Goal: Transaction & Acquisition: Purchase product/service

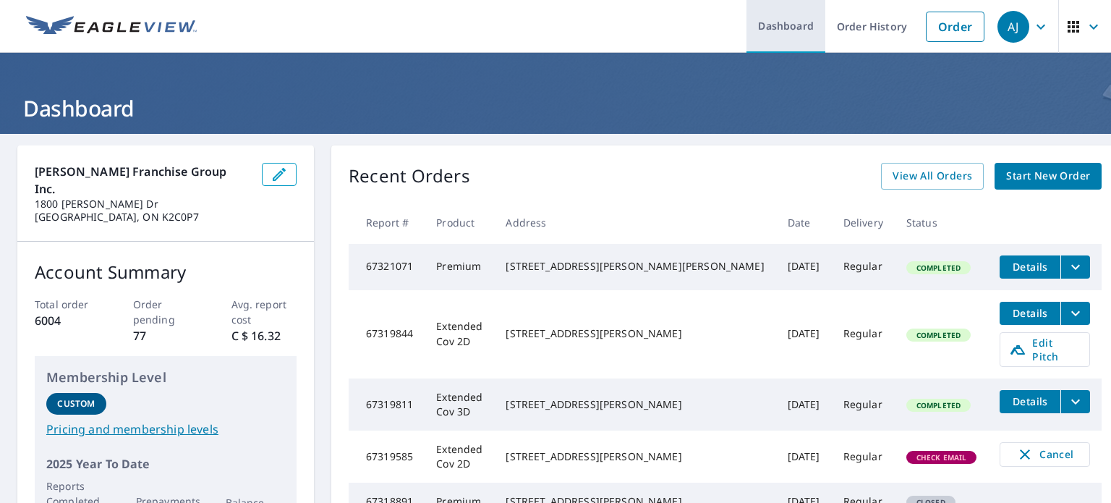
drag, startPoint x: 923, startPoint y: 28, endPoint x: 801, endPoint y: 43, distance: 122.4
click at [926, 28] on link "Order" at bounding box center [955, 27] width 59 height 30
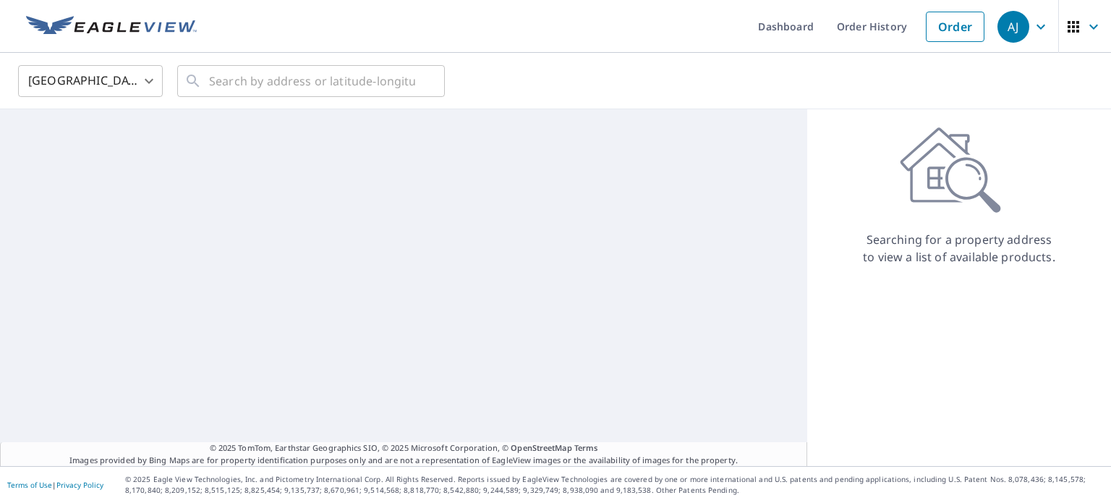
click at [32, 80] on body "[PERSON_NAME] [PERSON_NAME] Dashboard Order History Order AJ United States [GEO…" at bounding box center [555, 251] width 1111 height 503
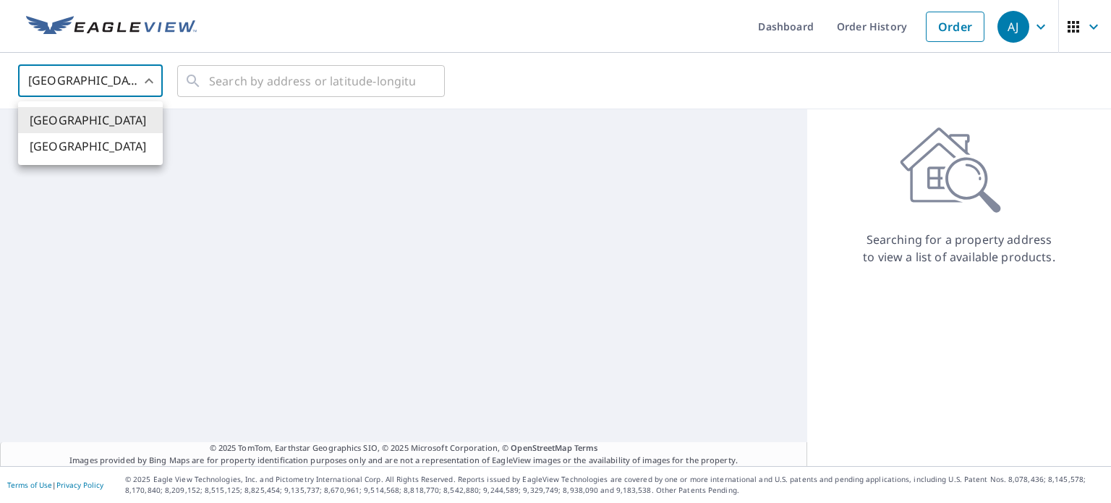
click at [75, 150] on li "[GEOGRAPHIC_DATA]" at bounding box center [90, 146] width 145 height 26
type input "CA"
click at [241, 89] on input "text" at bounding box center [312, 81] width 206 height 41
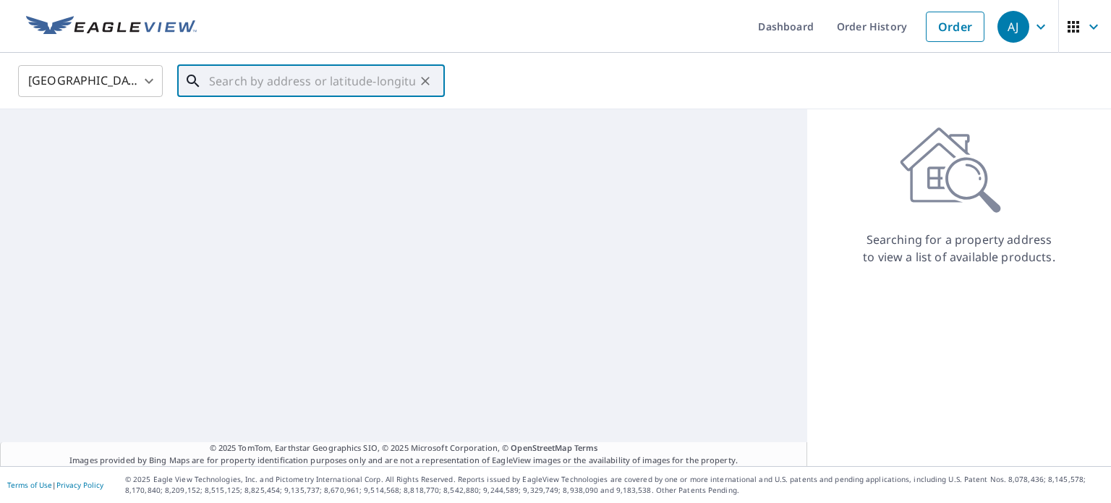
paste input "71 Larkhall St, St. John's, NL A1B 2C6, Canada"
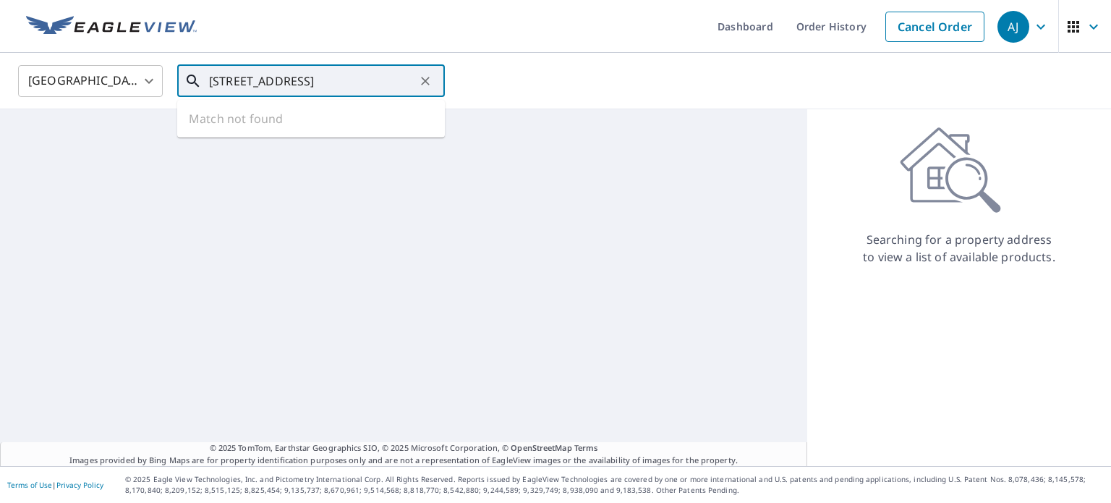
scroll to position [0, 43]
click at [252, 120] on span "71 LARKHALL ST ST. JOHN'S NL A1B2C5" at bounding box center [319, 122] width 227 height 17
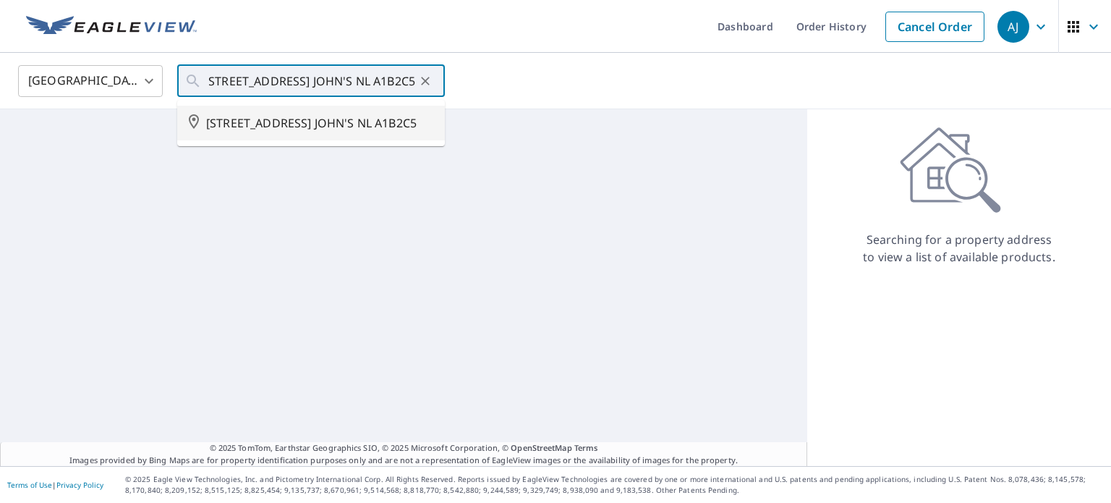
scroll to position [0, 0]
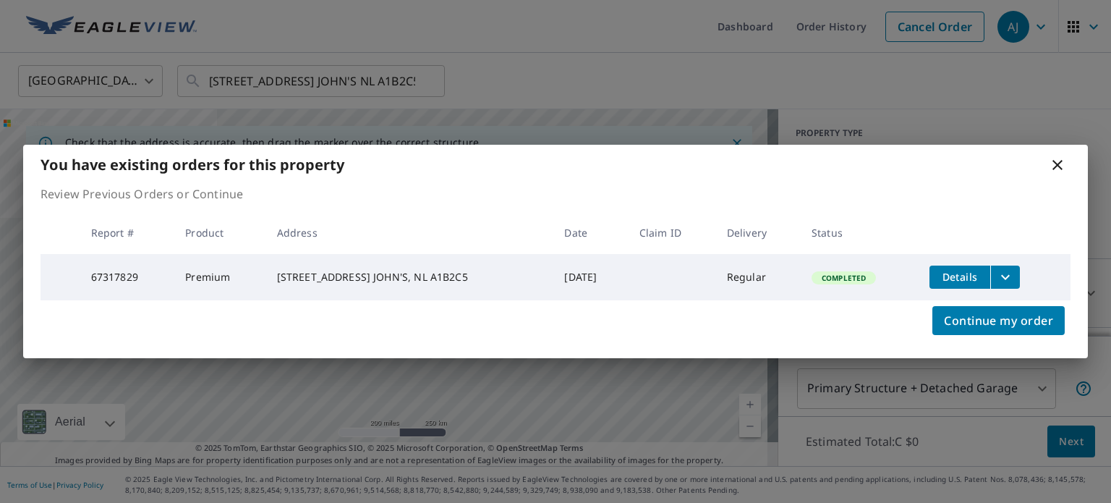
click at [998, 268] on icon "filesDropdownBtn-67317829" at bounding box center [1005, 276] width 17 height 17
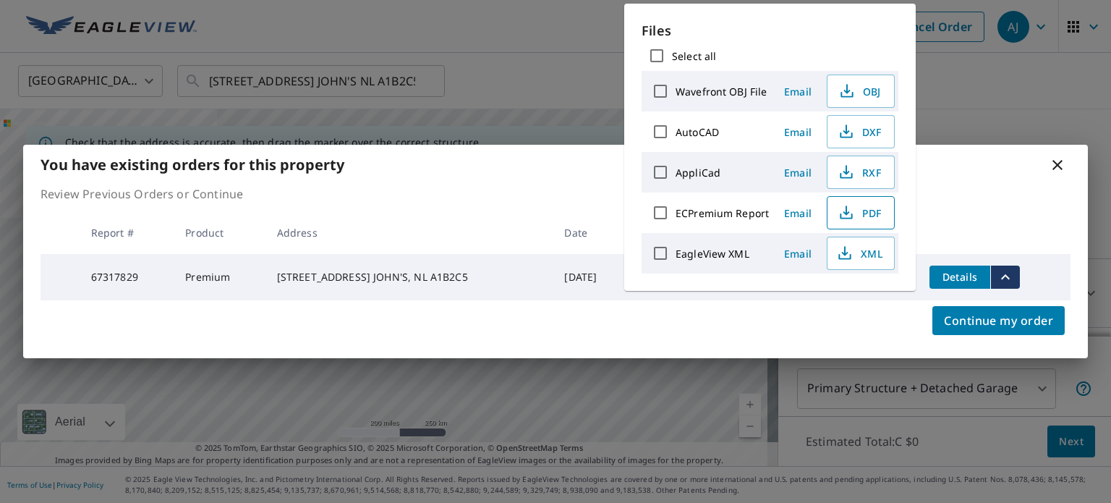
click at [858, 216] on span "PDF" at bounding box center [859, 212] width 46 height 17
drag, startPoint x: 1065, startPoint y: 156, endPoint x: 636, endPoint y: 133, distance: 428.8
click at [1064, 156] on icon at bounding box center [1057, 164] width 17 height 17
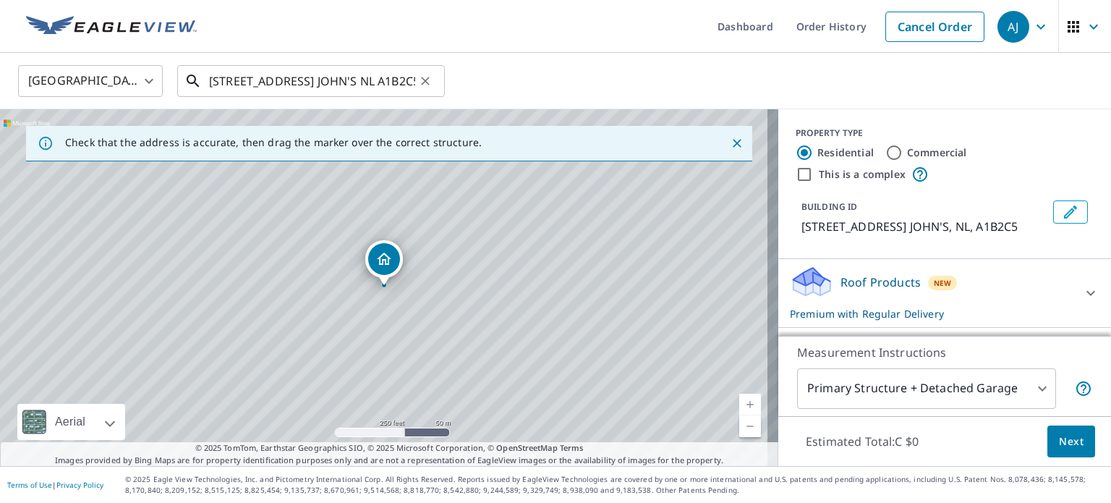
click at [278, 84] on input "71 LARKHALL ST ST. JOHN'S NL A1B2C5" at bounding box center [312, 81] width 206 height 41
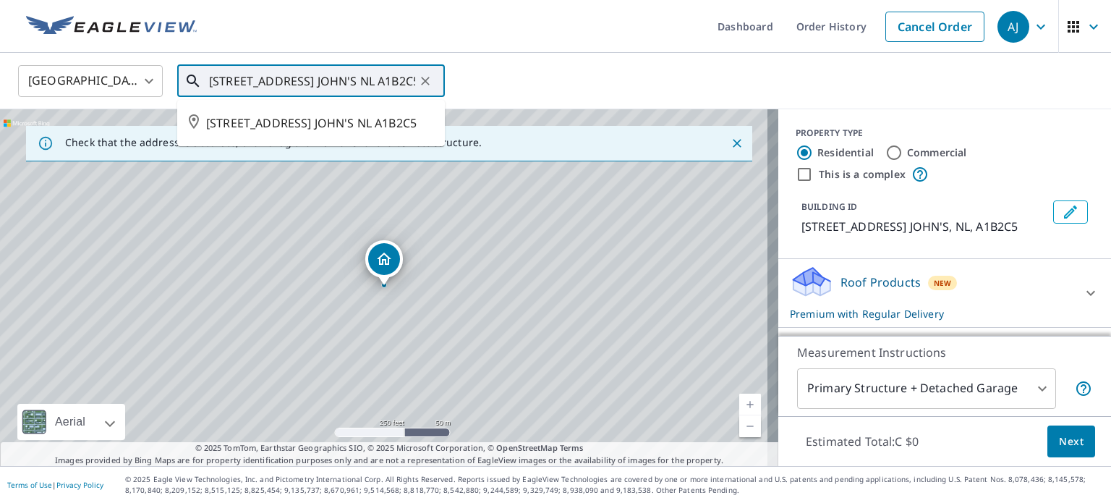
click at [278, 84] on input "71 LARKHALL ST ST. JOHN'S NL A1B2C5" at bounding box center [312, 81] width 206 height 41
paste input "[STREET_ADDRESS][PERSON_NAME]"
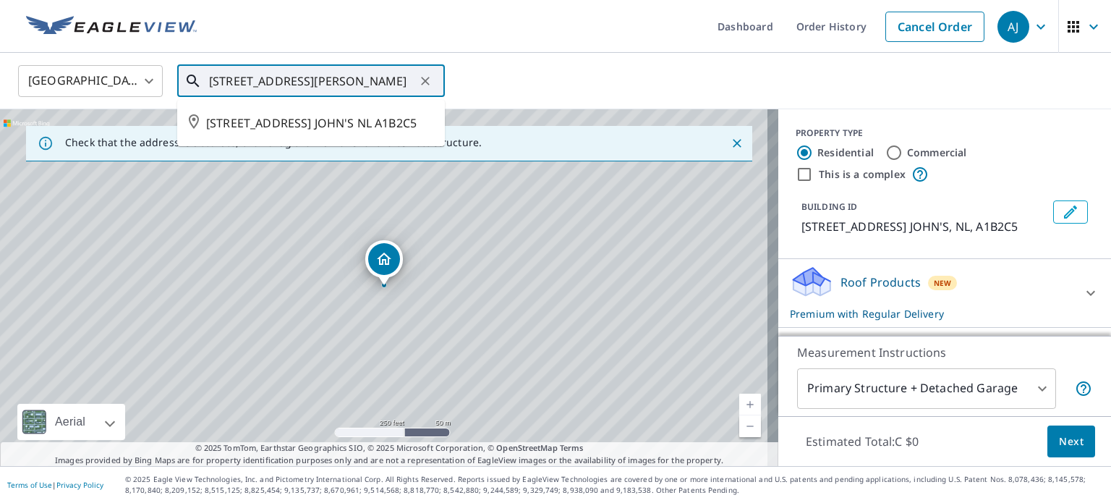
scroll to position [0, 9]
type input "[STREET_ADDRESS][PERSON_NAME]"
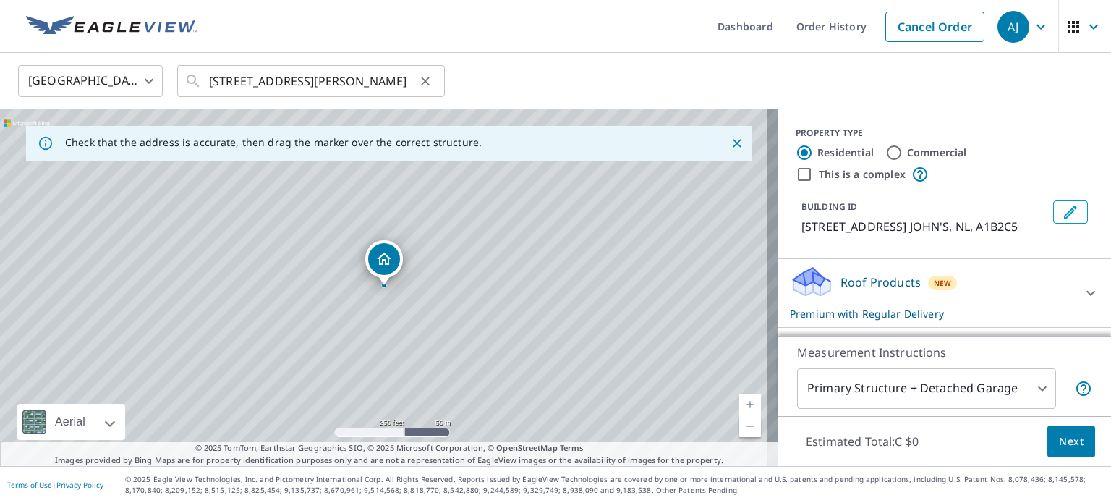
scroll to position [0, 0]
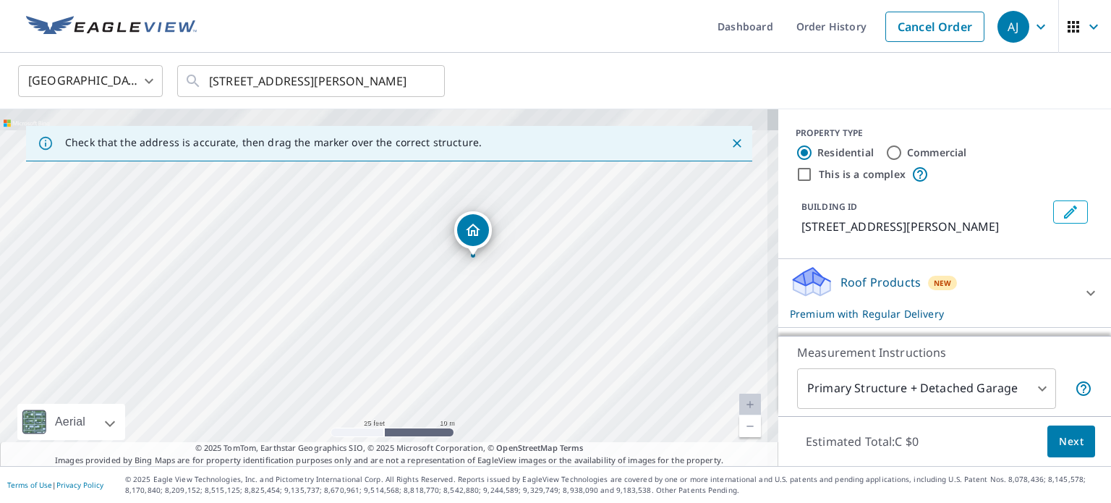
drag, startPoint x: 460, startPoint y: 230, endPoint x: 477, endPoint y: 323, distance: 94.9
click at [477, 323] on div "[STREET_ADDRESS][PERSON_NAME]" at bounding box center [389, 287] width 778 height 357
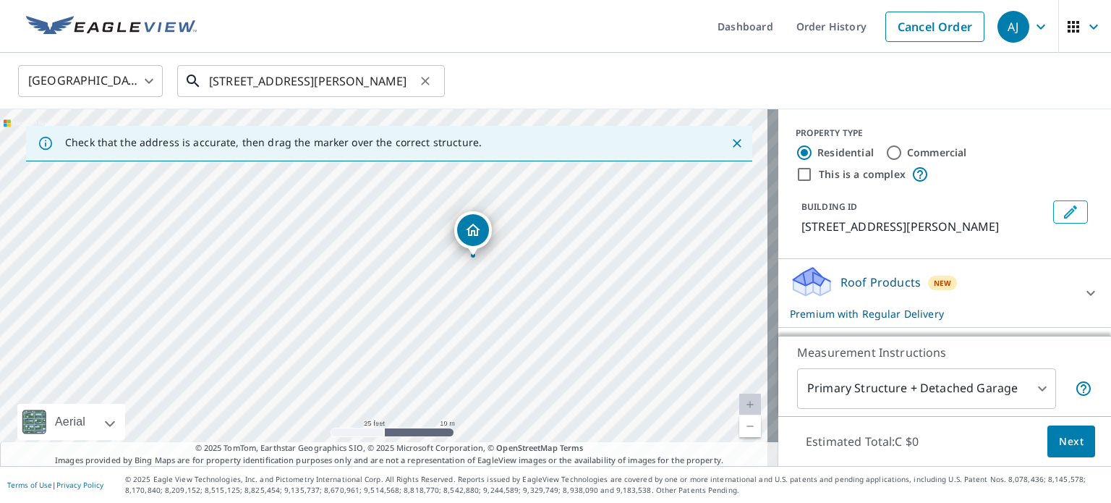
click at [273, 94] on input "[STREET_ADDRESS][PERSON_NAME]" at bounding box center [312, 81] width 206 height 41
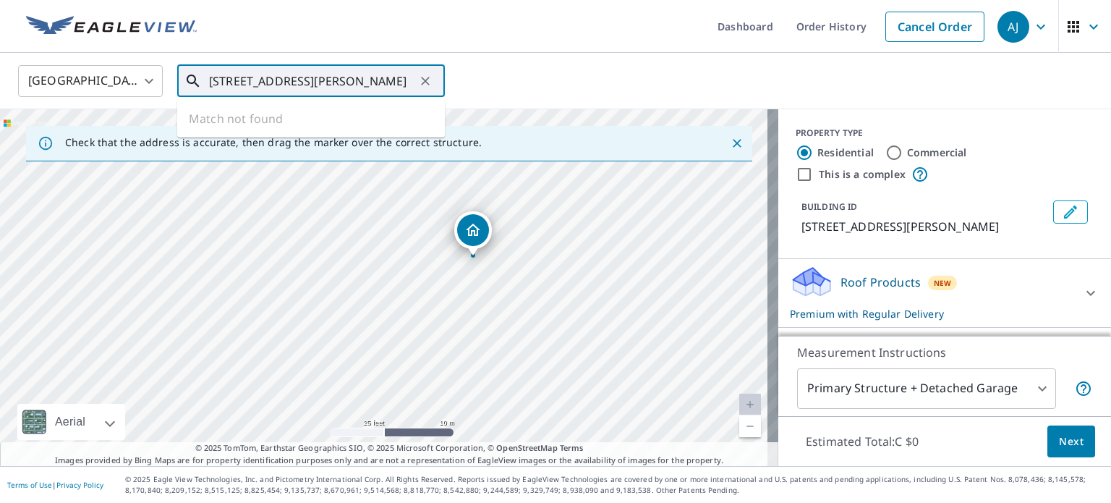
click at [273, 92] on input "[STREET_ADDRESS][PERSON_NAME]" at bounding box center [312, 81] width 206 height 41
click at [272, 91] on input "[STREET_ADDRESS][PERSON_NAME]" at bounding box center [312, 81] width 206 height 41
paste input "[STREET_ADDRESS]"
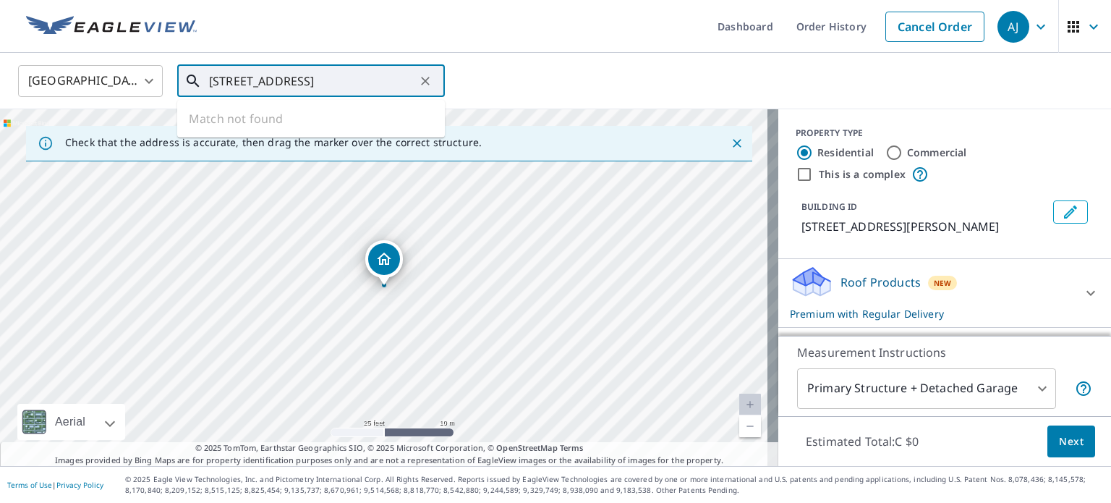
click at [297, 82] on input "[STREET_ADDRESS]" at bounding box center [312, 81] width 206 height 41
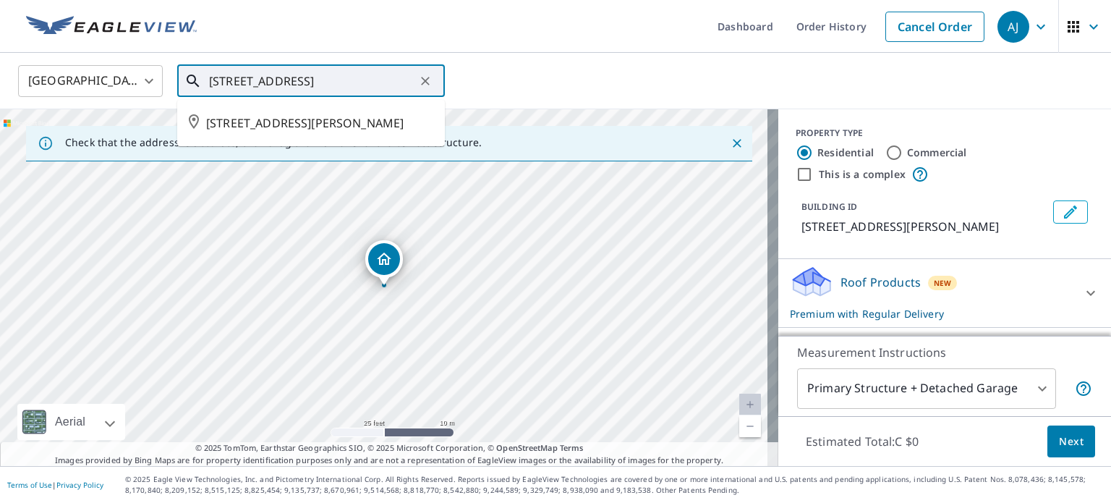
click at [297, 82] on input "[STREET_ADDRESS]" at bounding box center [312, 81] width 206 height 41
paste input "text"
type input "[STREET_ADDRESS]"
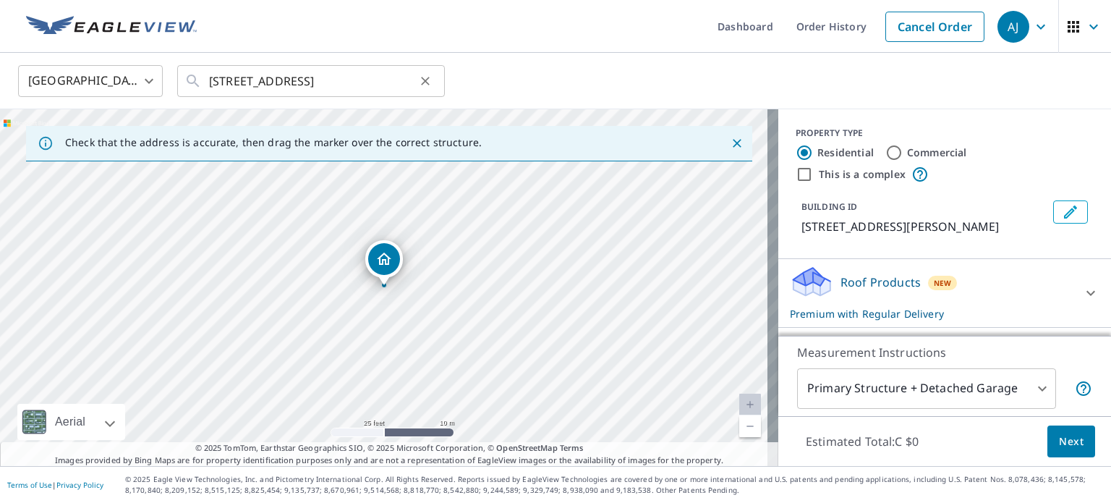
scroll to position [0, 0]
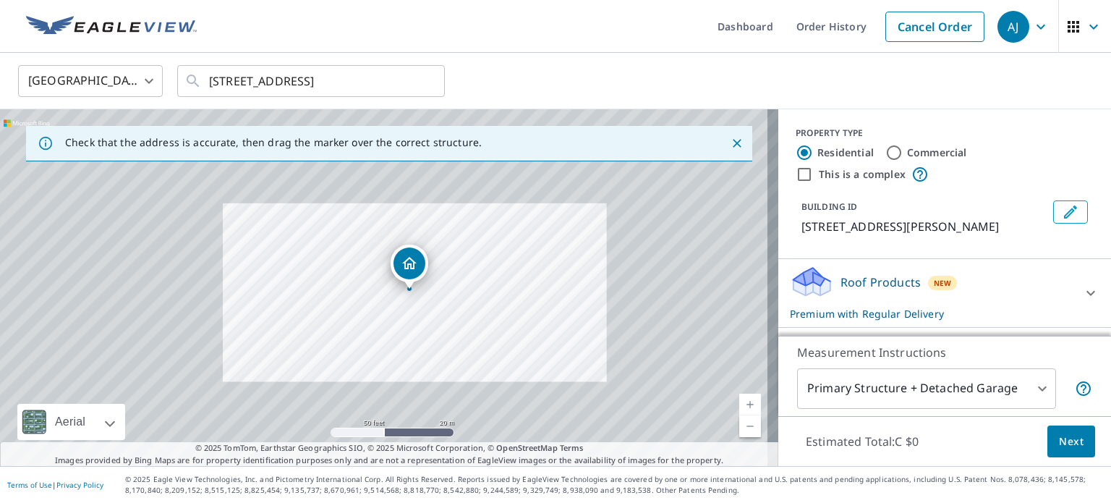
drag, startPoint x: 430, startPoint y: 265, endPoint x: 414, endPoint y: 265, distance: 16.6
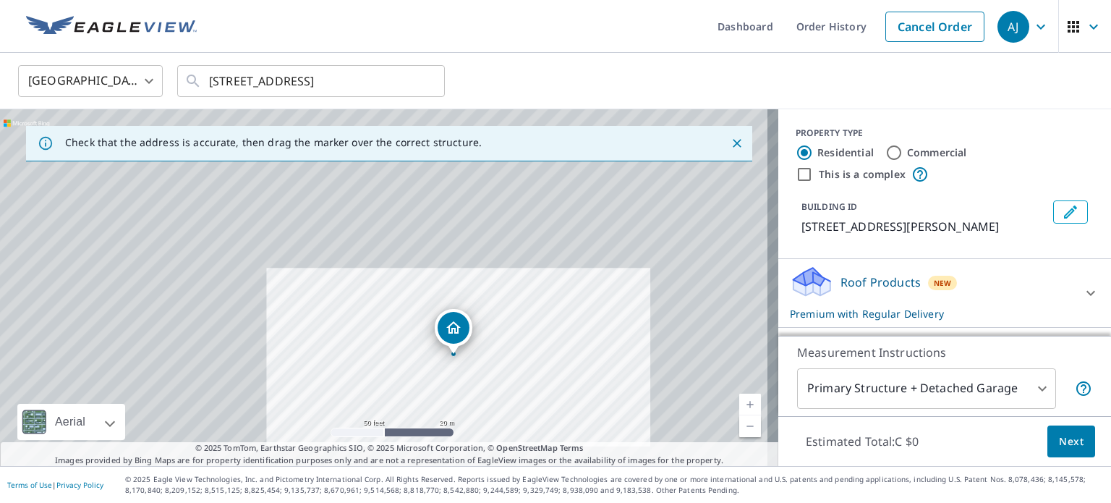
drag, startPoint x: 734, startPoint y: 398, endPoint x: 998, endPoint y: 466, distance: 272.6
click at [963, 493] on div "Dashboard Order History Cancel Order AJ Canada [GEOGRAPHIC_DATA] ​ [STREET_ADDR…" at bounding box center [555, 251] width 1111 height 503
click at [1061, 446] on span "Next" at bounding box center [1071, 441] width 25 height 18
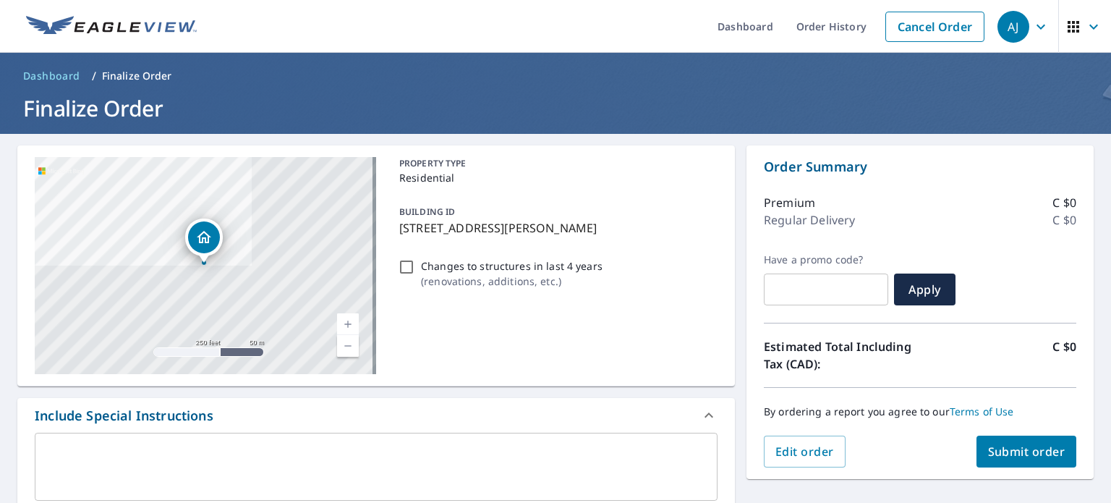
click at [43, 30] on img at bounding box center [111, 27] width 171 height 22
checkbox input "true"
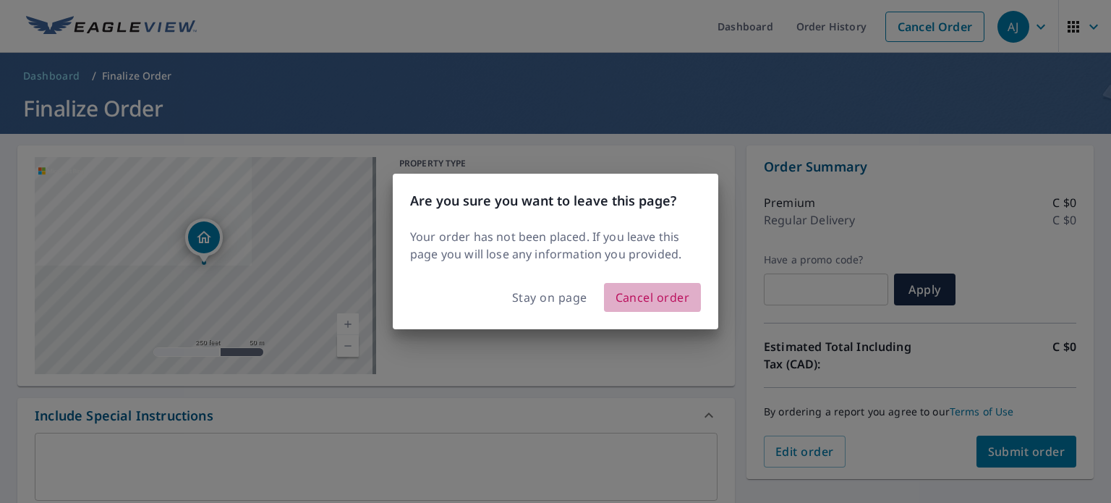
click at [622, 297] on span "Cancel order" at bounding box center [652, 297] width 74 height 20
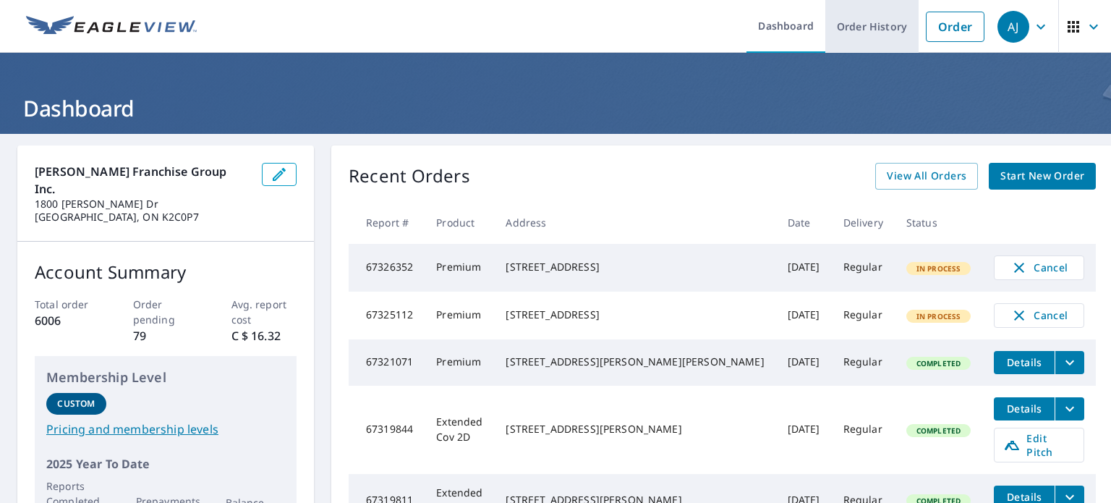
click at [926, 32] on link "Order" at bounding box center [955, 27] width 59 height 30
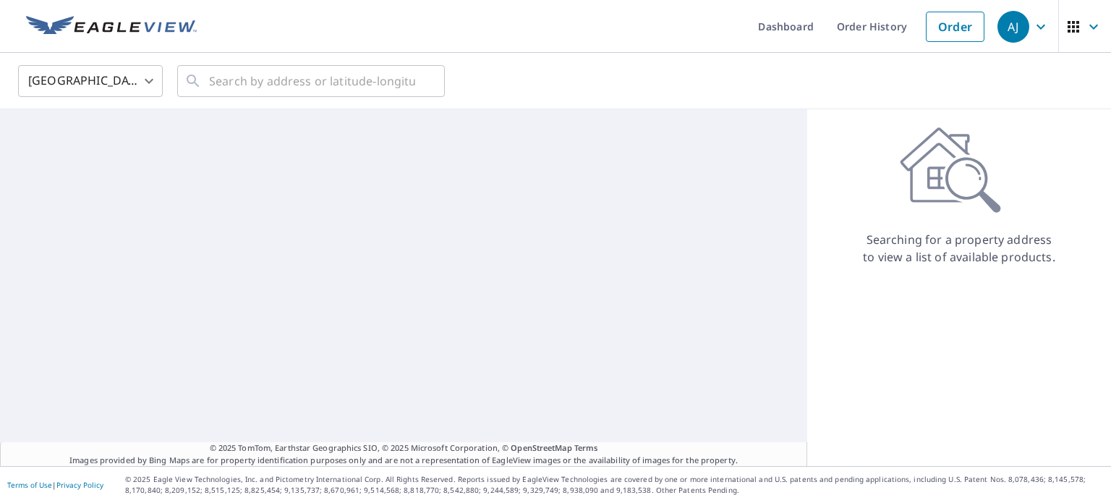
click at [90, 84] on body "[PERSON_NAME] [PERSON_NAME] Dashboard Order History Order AJ United States [GEO…" at bounding box center [555, 251] width 1111 height 503
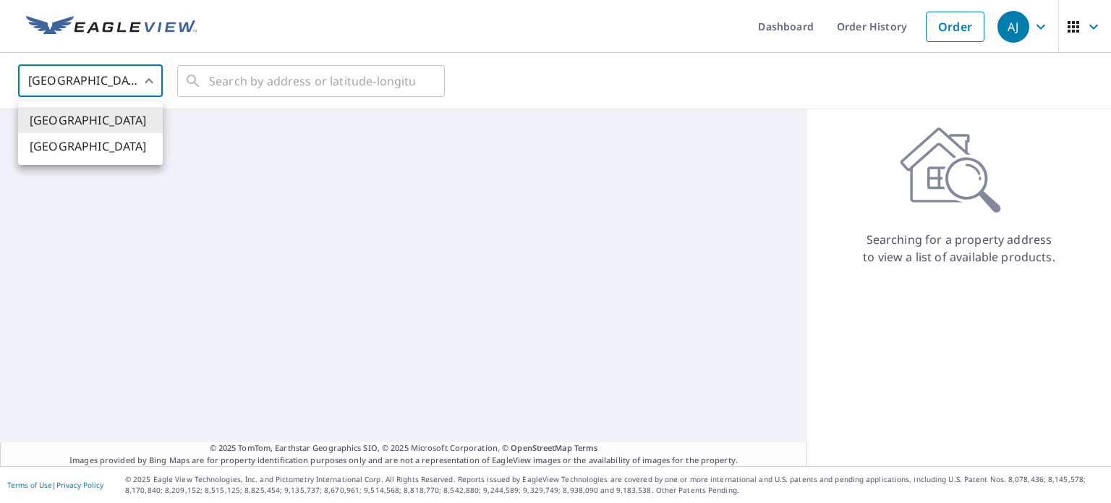
click at [78, 146] on li "[GEOGRAPHIC_DATA]" at bounding box center [90, 146] width 145 height 26
type input "CA"
click at [246, 88] on input "text" at bounding box center [312, 81] width 206 height 41
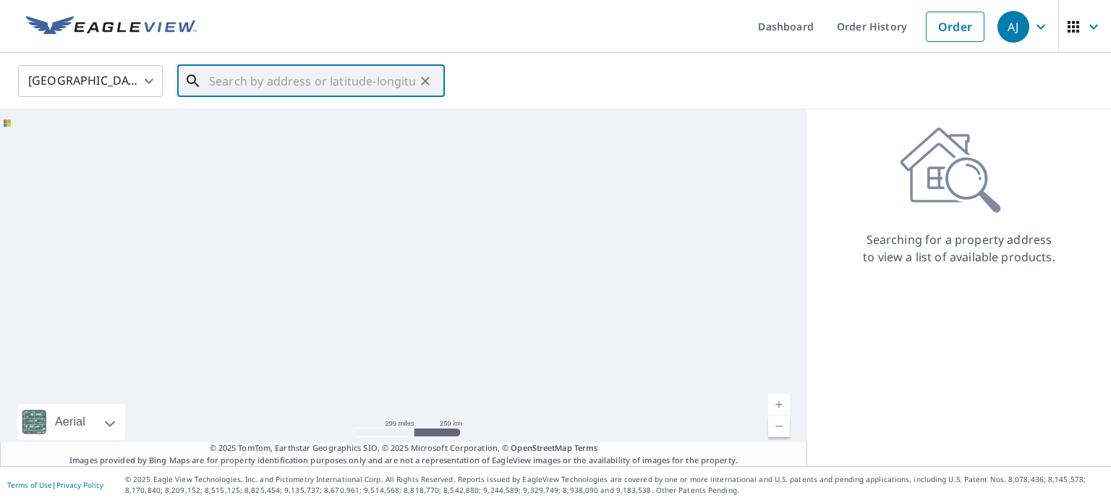
paste input "[STREET_ADDRESS]"
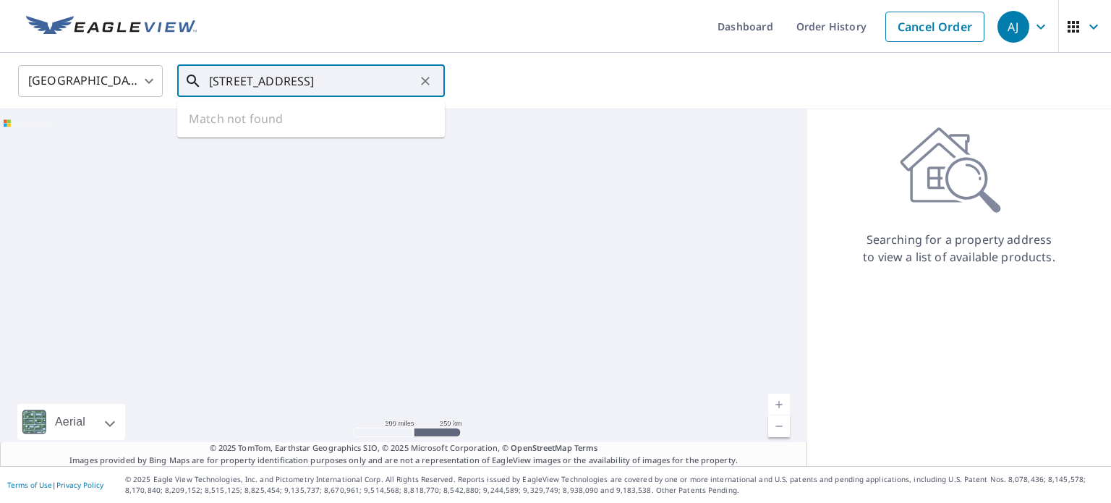
scroll to position [0, 47]
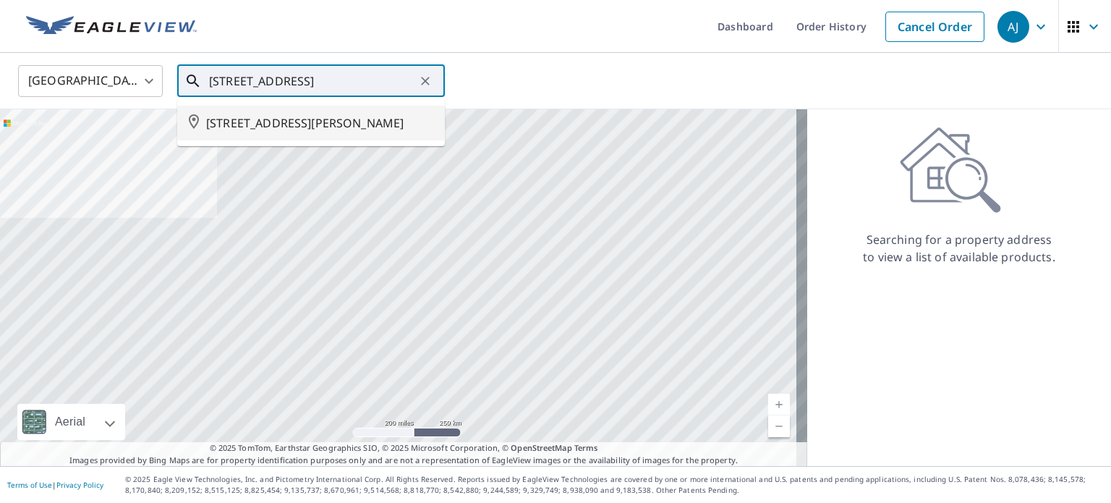
click at [240, 115] on span "[STREET_ADDRESS][PERSON_NAME]" at bounding box center [319, 122] width 227 height 17
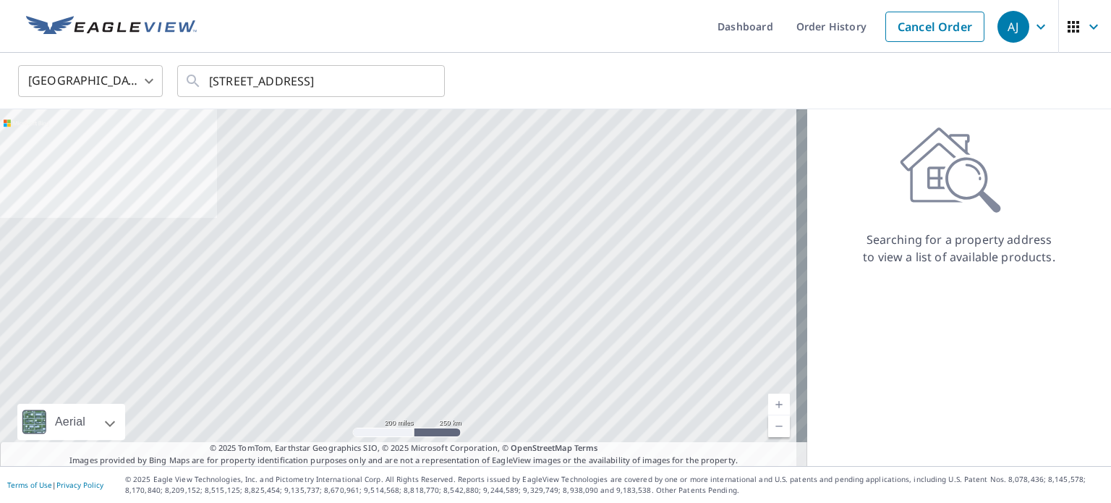
type input "[STREET_ADDRESS][PERSON_NAME]"
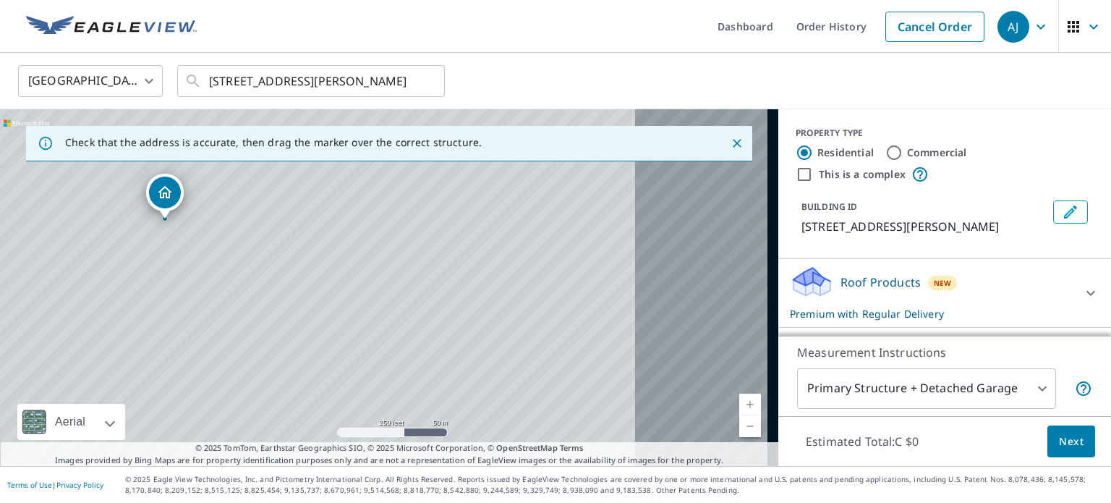
click at [461, 283] on div "[STREET_ADDRESS][PERSON_NAME]" at bounding box center [389, 287] width 778 height 357
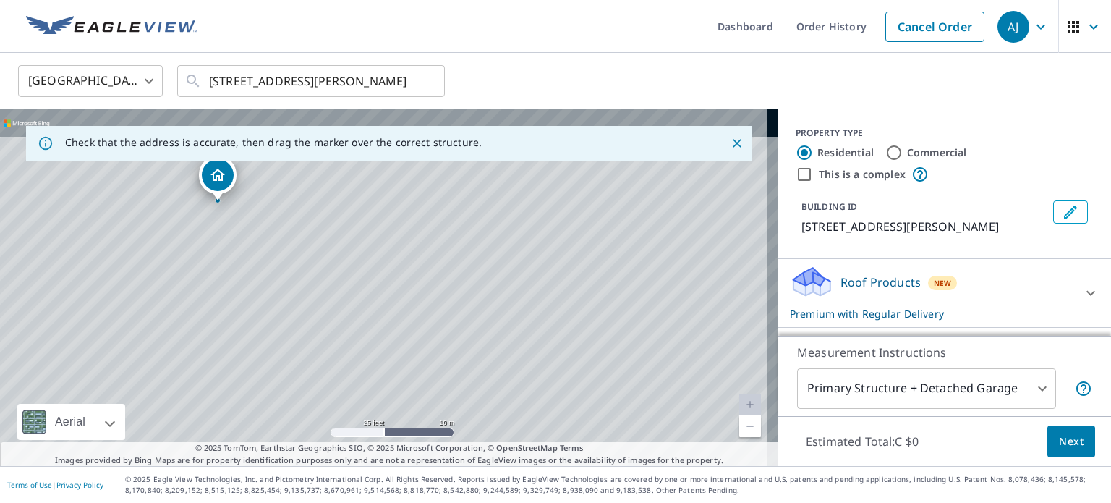
drag, startPoint x: 200, startPoint y: 231, endPoint x: 260, endPoint y: 344, distance: 127.5
click at [260, 346] on div "[STREET_ADDRESS][PERSON_NAME]" at bounding box center [389, 287] width 778 height 357
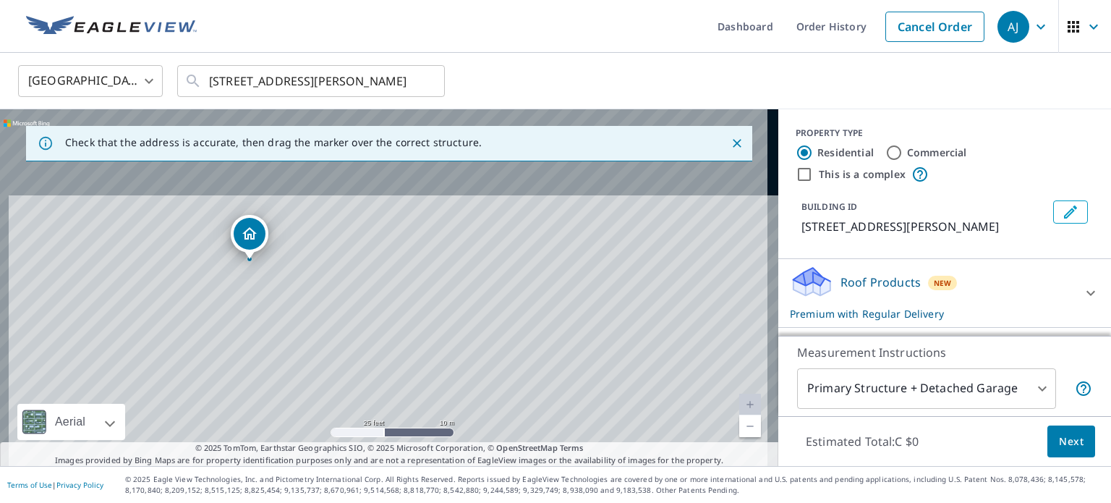
click at [1059, 438] on span "Next" at bounding box center [1071, 441] width 25 height 18
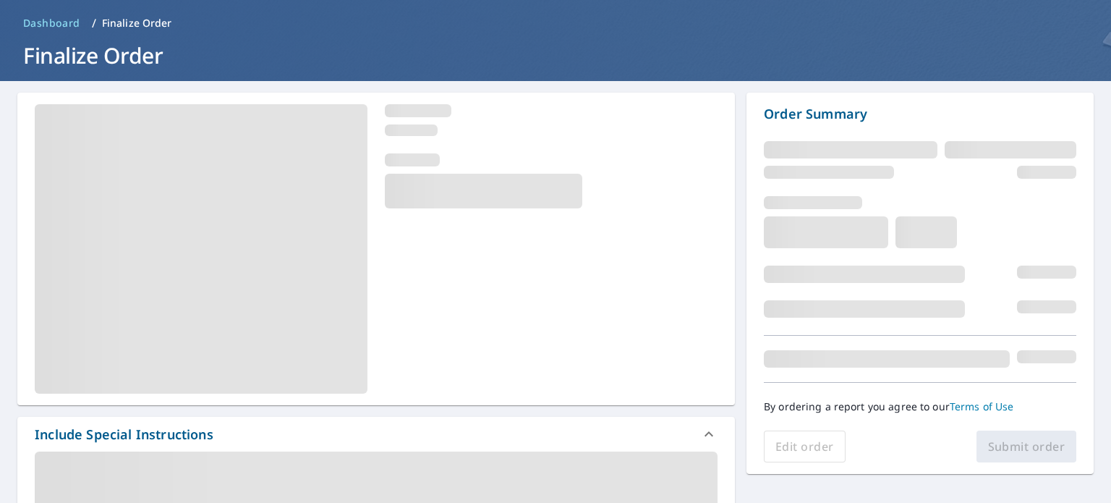
scroll to position [145, 0]
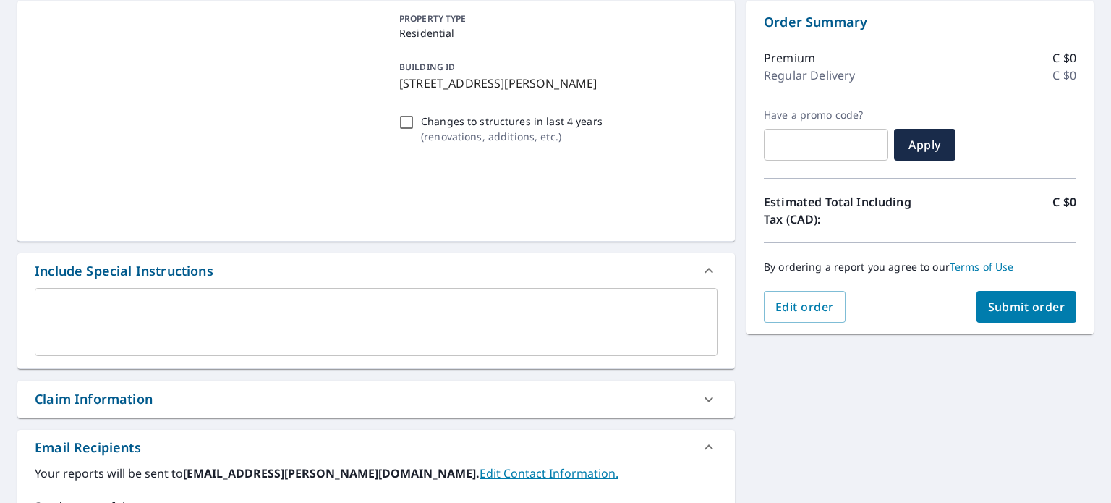
click at [1007, 303] on span "Submit order" at bounding box center [1026, 307] width 77 height 16
checkbox input "true"
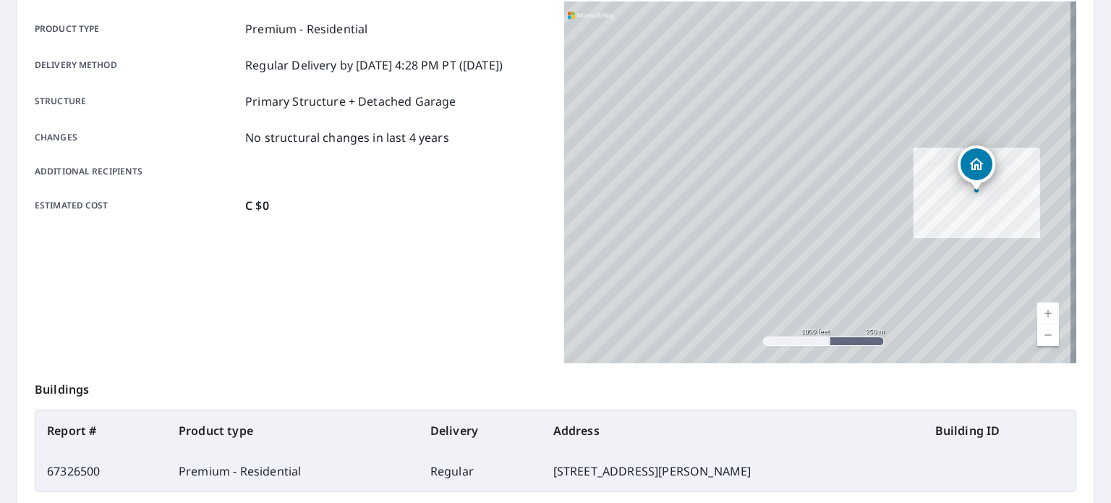
scroll to position [347, 0]
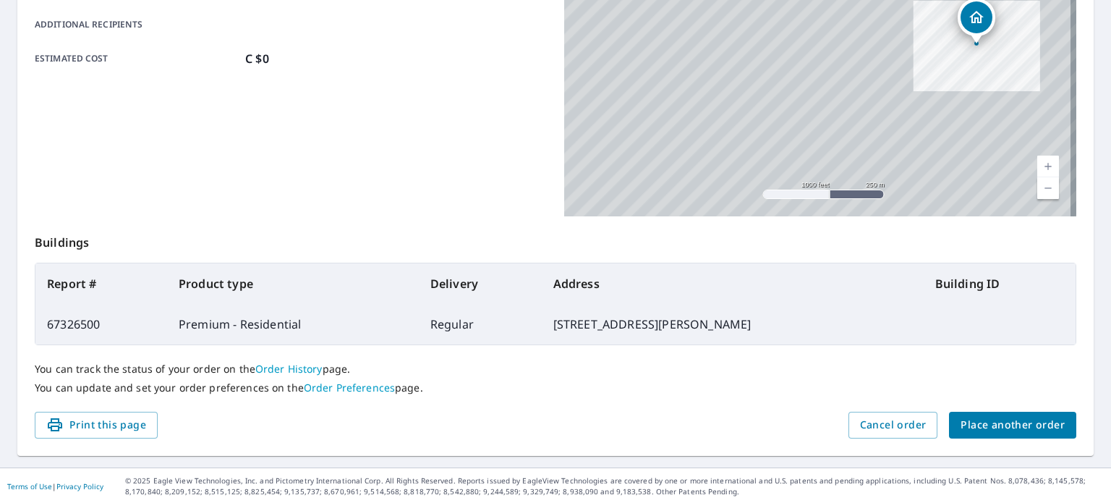
click at [952, 413] on button "Place another order" at bounding box center [1012, 425] width 127 height 27
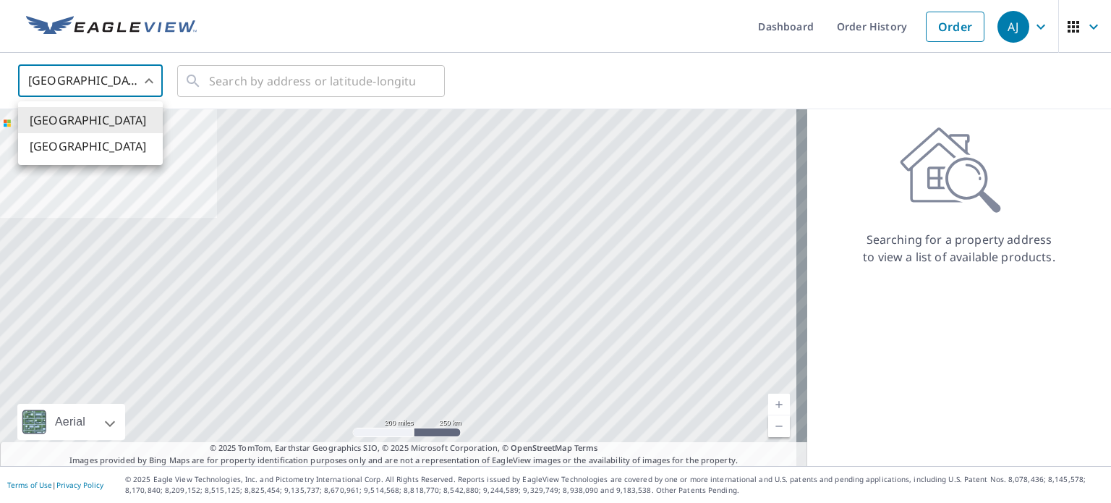
click at [127, 89] on body "[PERSON_NAME] [PERSON_NAME] Dashboard Order History Order AJ United States US ​…" at bounding box center [555, 251] width 1111 height 503
click at [72, 144] on li "[GEOGRAPHIC_DATA]" at bounding box center [90, 146] width 145 height 26
type input "CA"
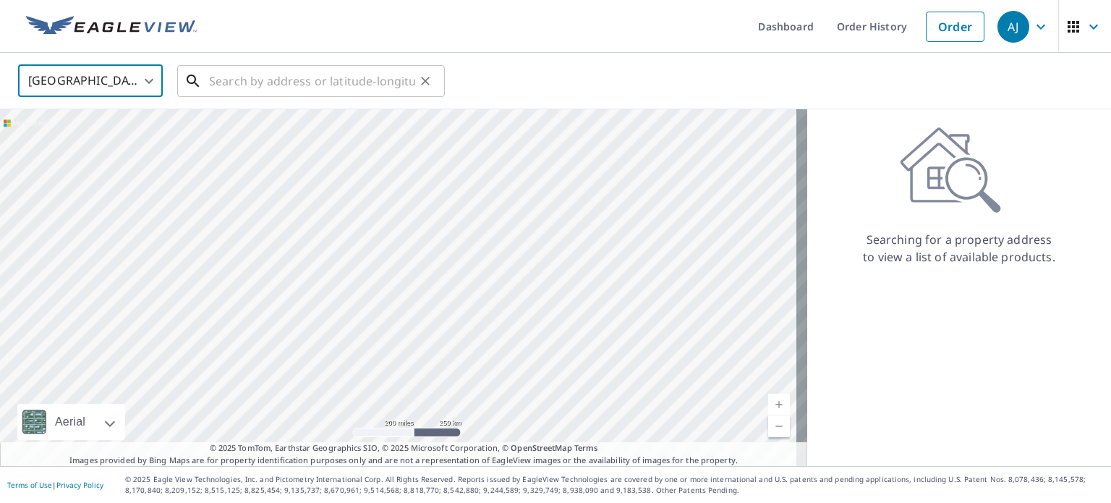
click at [231, 87] on input "text" at bounding box center [312, 81] width 206 height 41
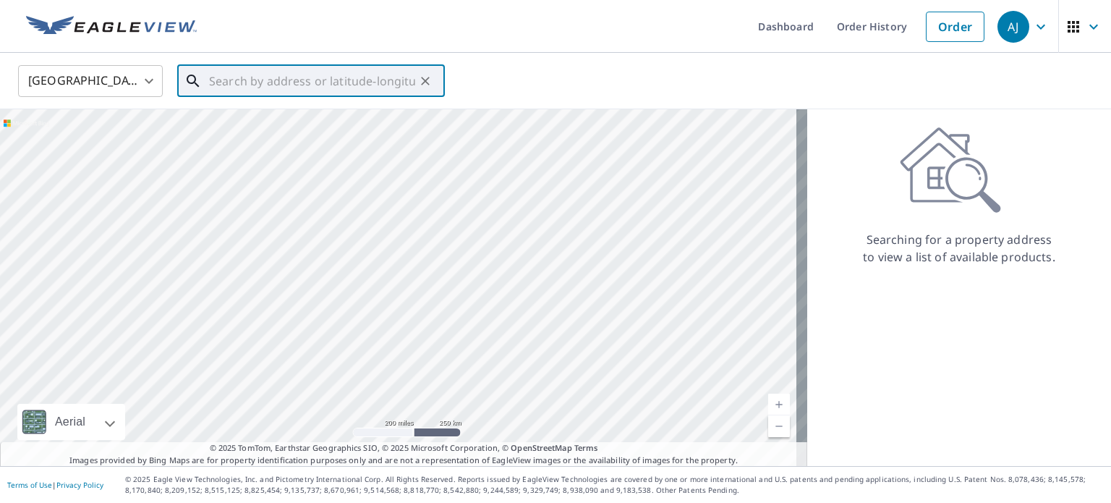
paste input "[STREET_ADDRESS][PERSON_NAME]"
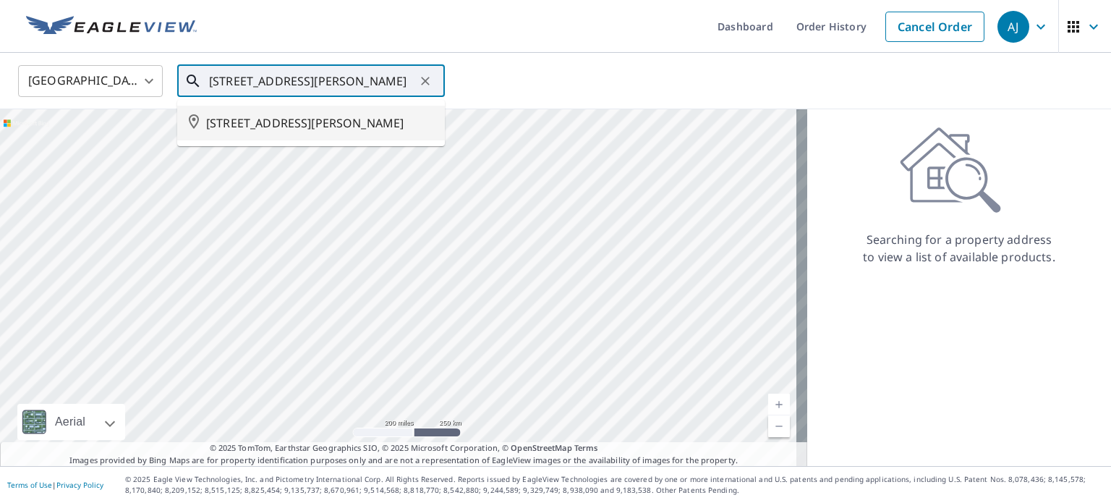
click at [223, 124] on span "[STREET_ADDRESS][PERSON_NAME]" at bounding box center [319, 122] width 227 height 17
type input "[STREET_ADDRESS][PERSON_NAME]"
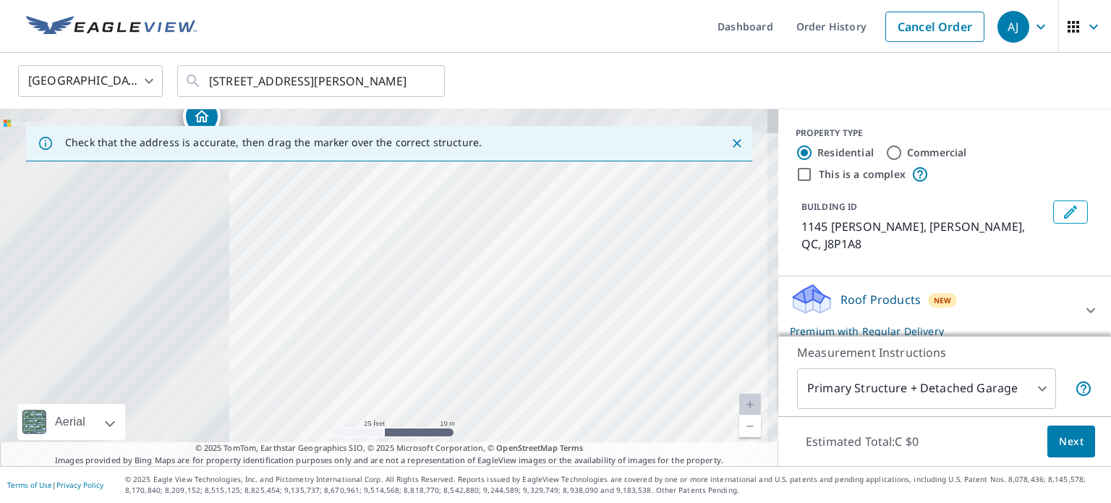
drag, startPoint x: 285, startPoint y: 234, endPoint x: 802, endPoint y: 384, distance: 538.3
click at [798, 387] on div "Check that the address is accurate, then drag the marker over the correct struc…" at bounding box center [555, 287] width 1111 height 357
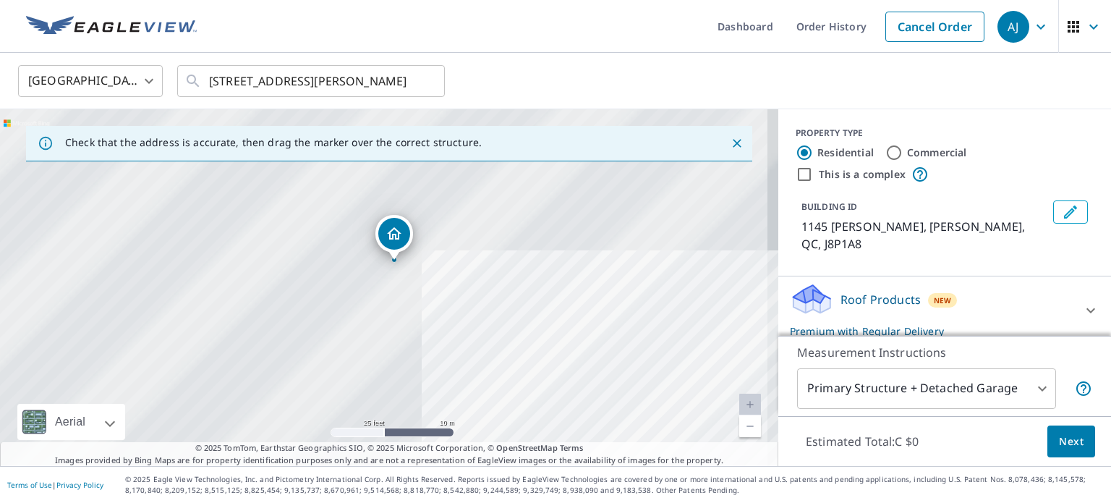
click at [780, 448] on div "Estimated Total: C $0 Next" at bounding box center [944, 441] width 333 height 51
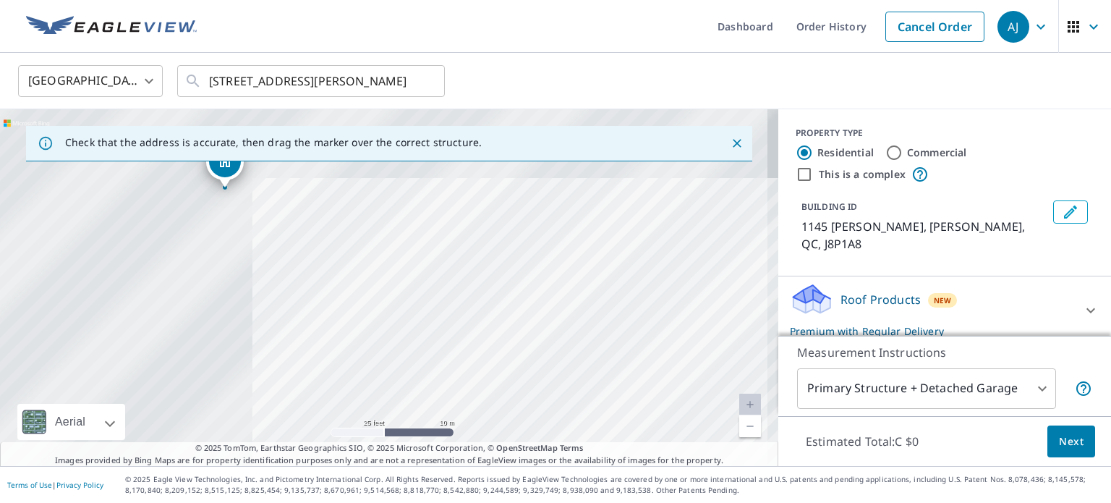
click at [597, 368] on div "1145 [PERSON_NAME] QC J8P1A8" at bounding box center [389, 287] width 778 height 357
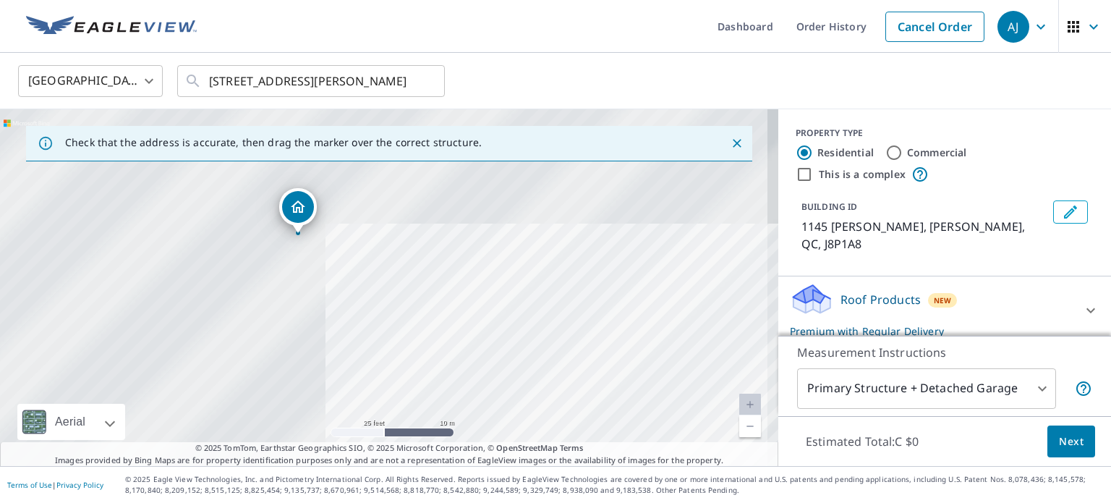
drag, startPoint x: 380, startPoint y: 257, endPoint x: 527, endPoint y: 331, distance: 164.6
click at [527, 331] on div "1145 [PERSON_NAME] QC J8P1A8" at bounding box center [389, 287] width 778 height 357
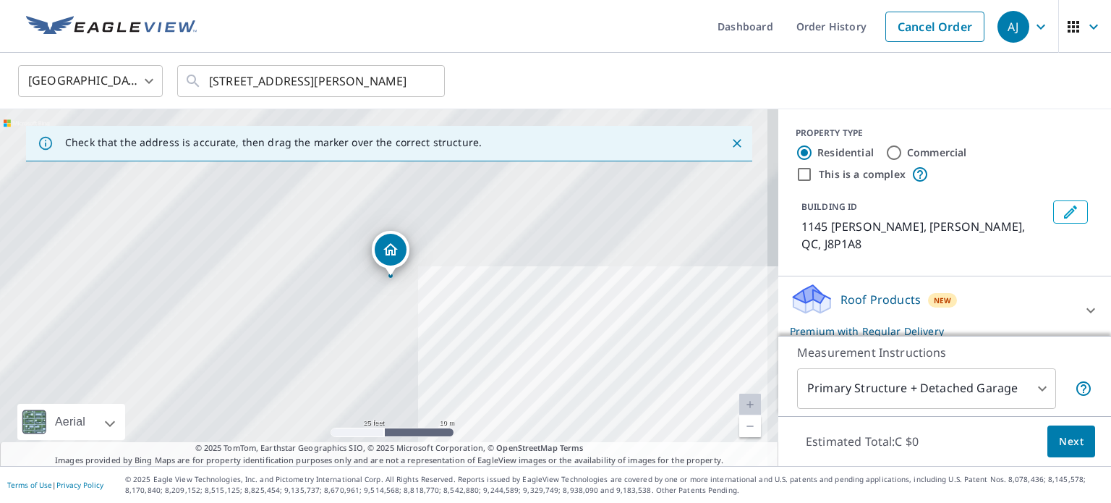
click at [524, 327] on div "1145 [PERSON_NAME] QC J8P1A8" at bounding box center [389, 287] width 778 height 357
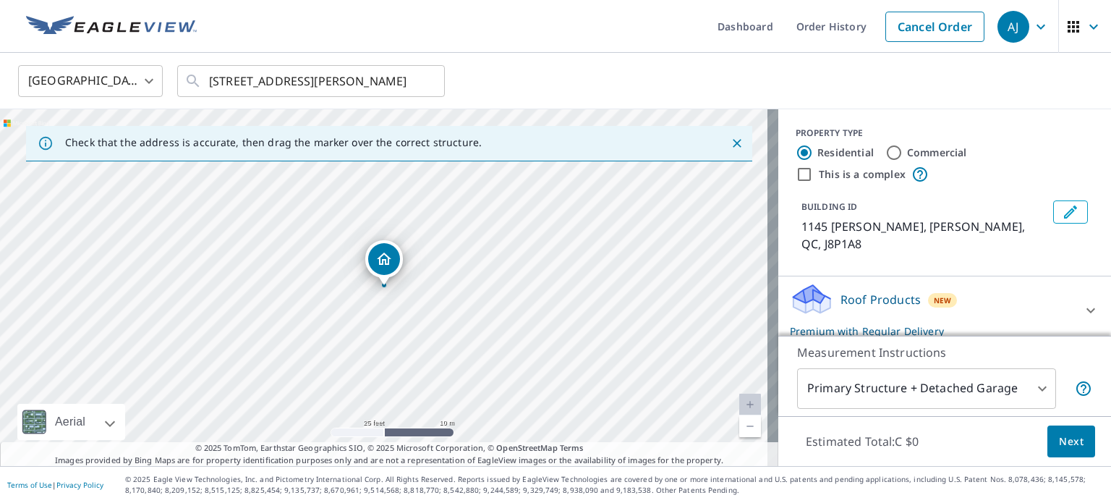
click at [1059, 438] on span "Next" at bounding box center [1071, 441] width 25 height 18
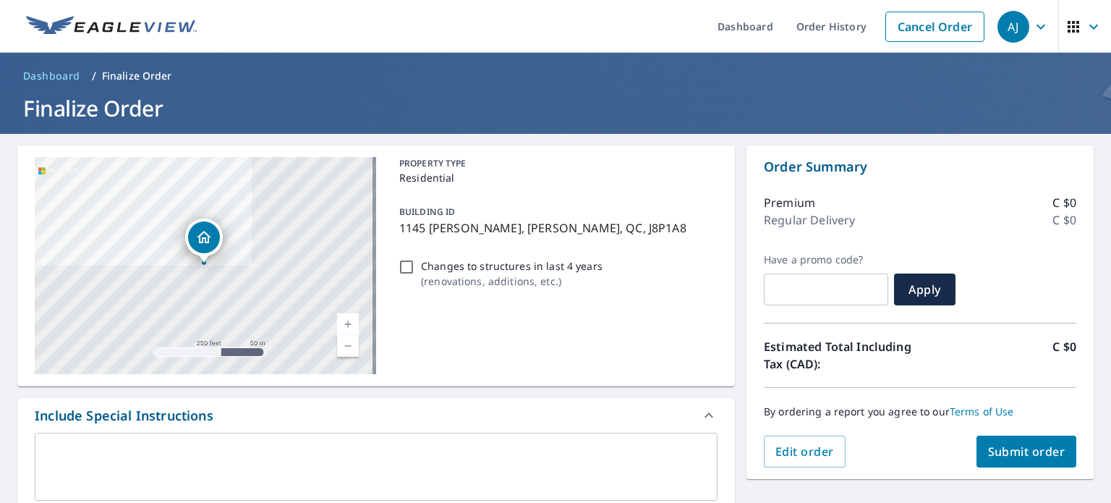
click at [1026, 448] on span "Submit order" at bounding box center [1026, 451] width 77 height 16
checkbox input "true"
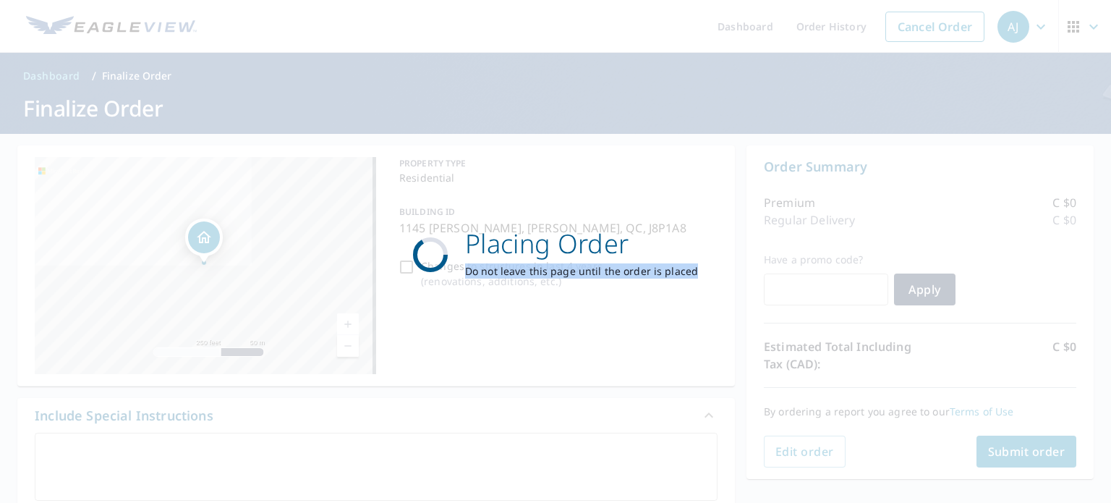
drag, startPoint x: 1104, startPoint y: 259, endPoint x: 1106, endPoint y: 289, distance: 30.4
click at [1106, 289] on div "Placing Order Do not leave this page until the order is placed" at bounding box center [555, 251] width 1111 height 503
click at [677, 289] on div "Placing Order Do not leave this page until the order is placed" at bounding box center [555, 251] width 357 height 127
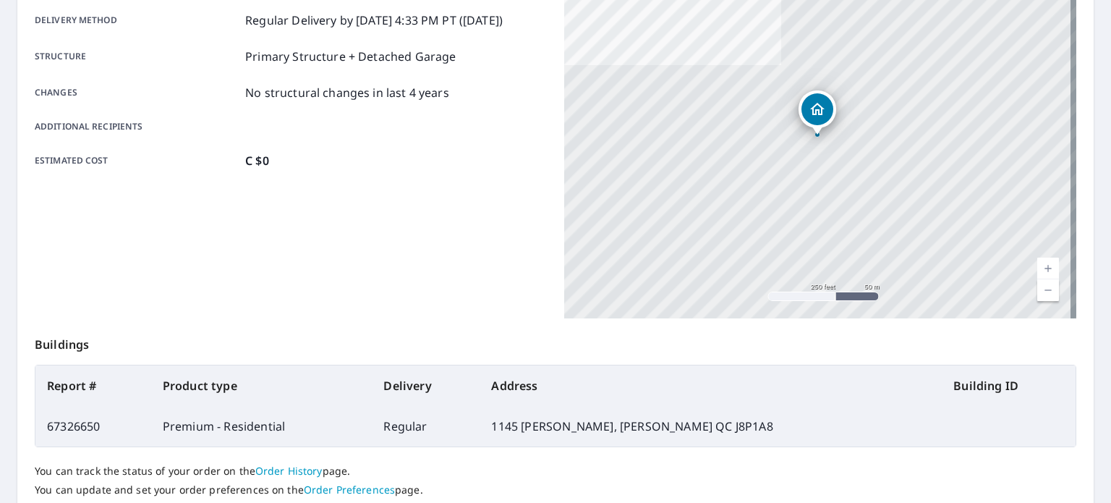
scroll to position [347, 0]
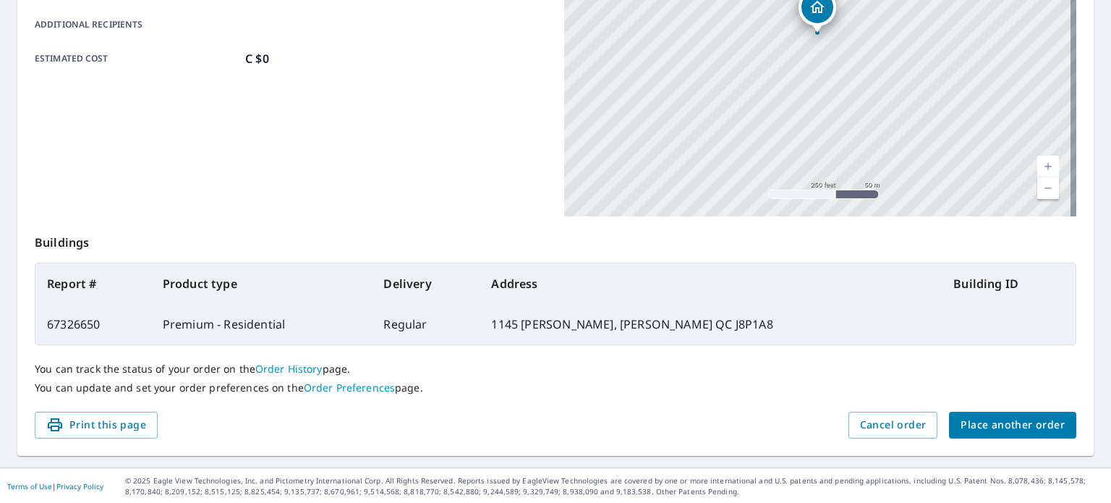
click at [1004, 430] on span "Place another order" at bounding box center [1012, 425] width 104 height 18
